Goal: Information Seeking & Learning: Check status

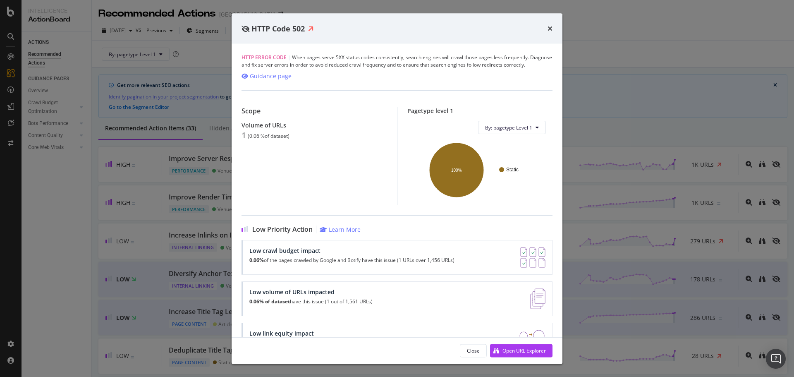
drag, startPoint x: 548, startPoint y: 29, endPoint x: 572, endPoint y: 74, distance: 51.2
click at [548, 29] on icon "times" at bounding box center [549, 28] width 5 height 7
